Goal: Task Accomplishment & Management: Manage account settings

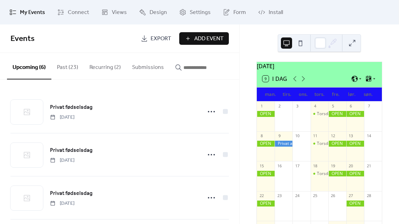
scroll to position [64, 0]
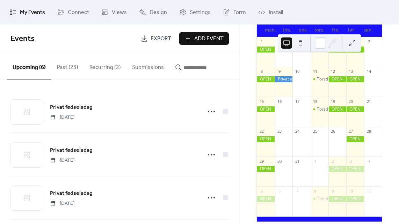
click at [26, 68] on button "Upcoming (6)" at bounding box center [29, 66] width 44 height 27
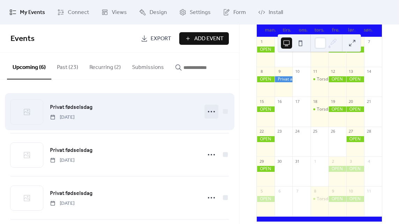
click at [209, 109] on icon at bounding box center [211, 111] width 11 height 11
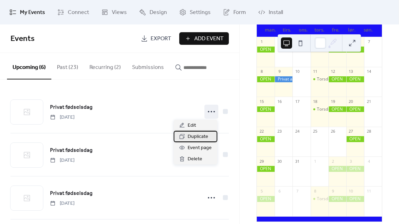
click at [202, 136] on span "Duplicate" at bounding box center [198, 137] width 21 height 8
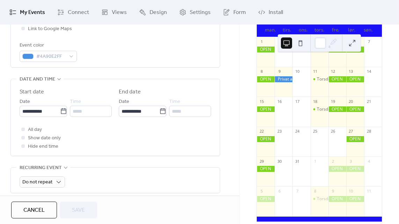
scroll to position [208, 0]
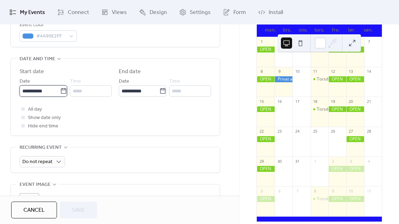
click at [33, 93] on input "**********" at bounding box center [40, 90] width 41 height 11
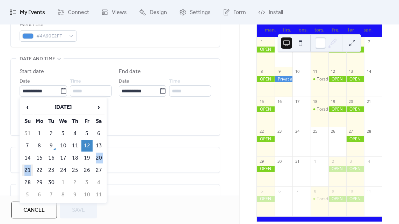
drag, startPoint x: 93, startPoint y: 158, endPoint x: 29, endPoint y: 167, distance: 64.3
click at [29, 167] on table "‹ [DATE] › Su Mo Tu We Th Fr Sa 31 1 2 3 4 5 6 7 8 9 10 11 12 13 14 15 16 17 18…" at bounding box center [63, 150] width 84 height 102
click at [29, 167] on td "21" at bounding box center [27, 170] width 11 height 12
type input "**********"
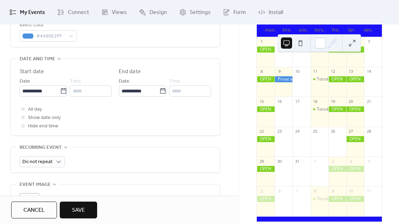
click at [80, 206] on span "Save" at bounding box center [78, 210] width 13 height 8
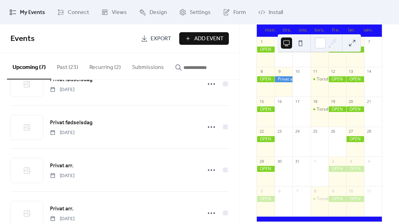
scroll to position [108, 0]
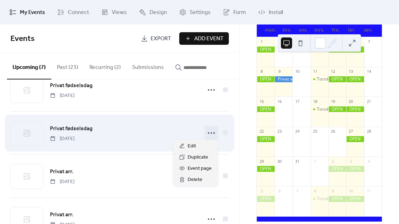
click at [205, 134] on div at bounding box center [212, 133] width 14 height 14
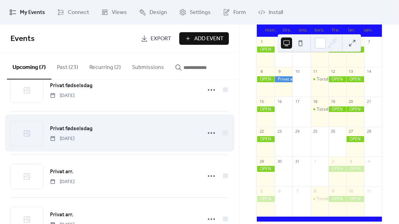
click at [177, 124] on div "Privat fødselsdag [DATE]" at bounding box center [124, 133] width 148 height 18
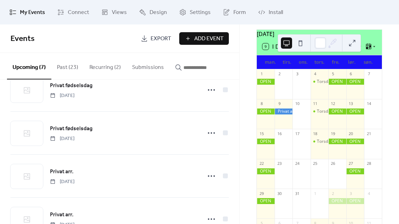
scroll to position [33, 0]
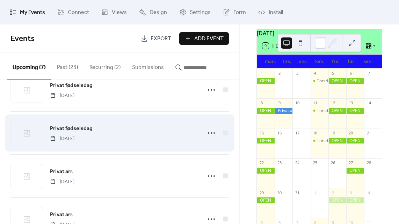
click at [131, 136] on div "Privat fødselsdag [DATE]" at bounding box center [124, 133] width 148 height 18
click at [189, 128] on div "Privat fødselsdag [DATE]" at bounding box center [124, 133] width 148 height 18
click at [62, 129] on span "Privat fødselsdag" at bounding box center [71, 128] width 43 height 8
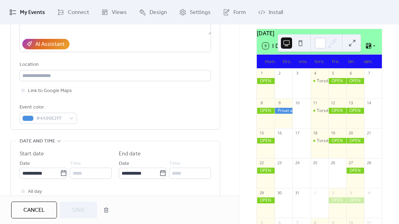
scroll to position [127, 0]
click at [384, 132] on div "[DATE] 9 I dag man. tirs. ons. tors. fre. lør. søn. 1 2 3 4 Torsdags smykkecafe…" at bounding box center [319, 141] width 137 height 224
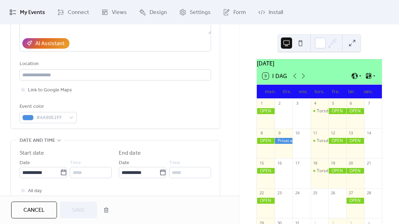
scroll to position [0, 0]
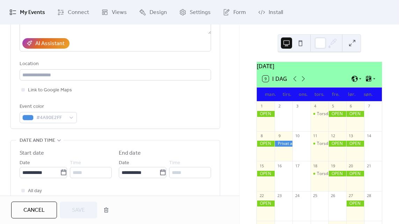
click at [277, 83] on button "9 I dag" at bounding box center [275, 79] width 30 height 10
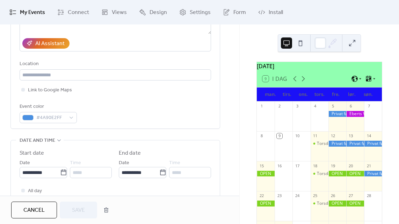
scroll to position [50, 0]
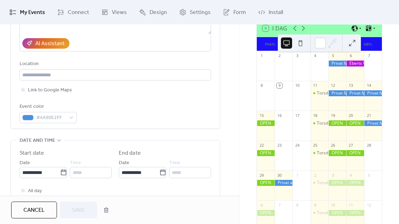
click at [215, 41] on div "**********" at bounding box center [115, 33] width 209 height 192
